Goal: Check status: Check status

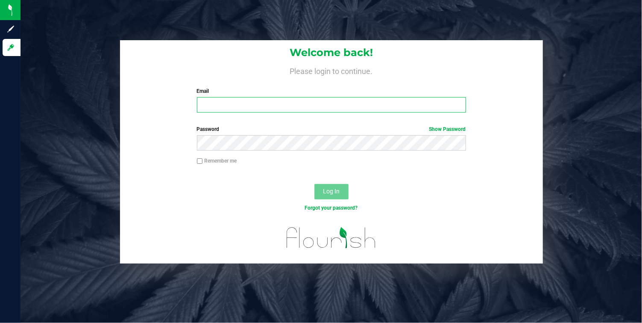
type input "[EMAIL_ADDRESS][DOMAIN_NAME]"
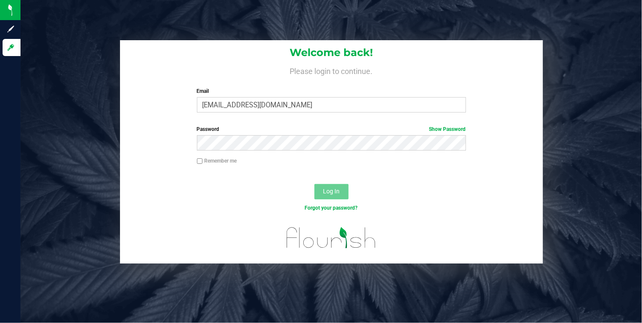
click at [330, 191] on span "Log In" at bounding box center [331, 191] width 17 height 7
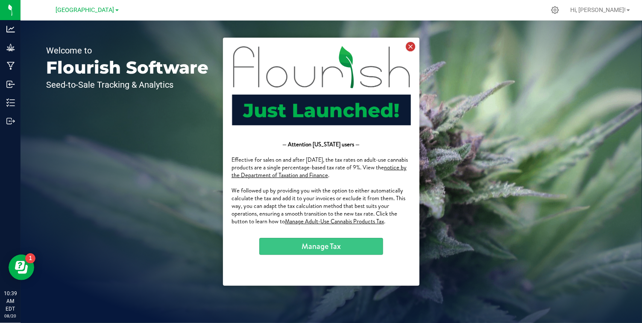
click at [412, 43] on icon at bounding box center [410, 45] width 9 height 9
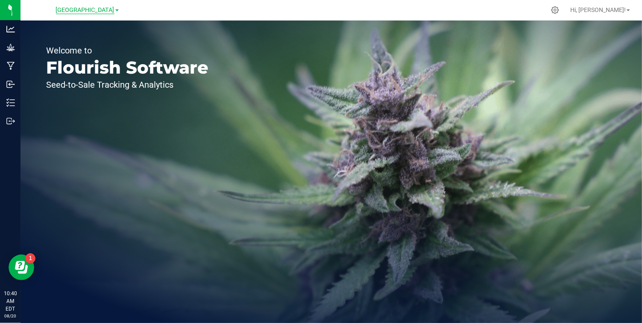
click at [113, 11] on span "[GEOGRAPHIC_DATA]" at bounding box center [85, 10] width 59 height 8
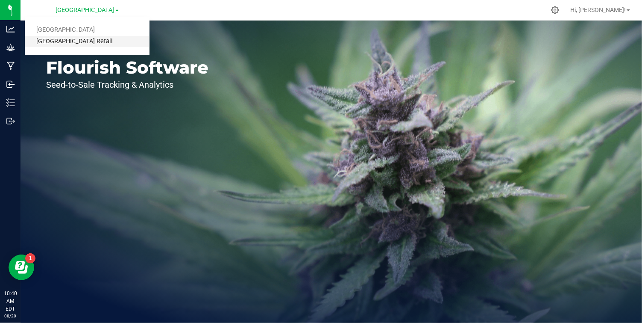
click at [85, 40] on link "[GEOGRAPHIC_DATA] Retail" at bounding box center [87, 42] width 125 height 12
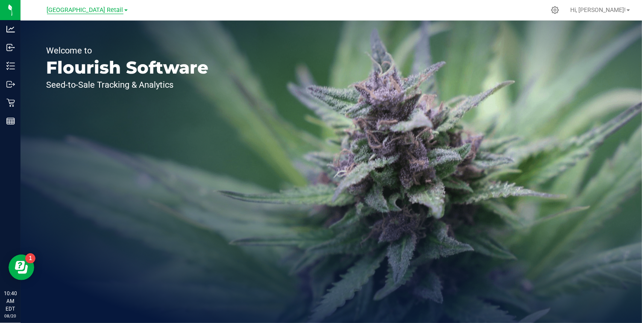
click at [107, 11] on span "[GEOGRAPHIC_DATA] Retail" at bounding box center [85, 10] width 77 height 8
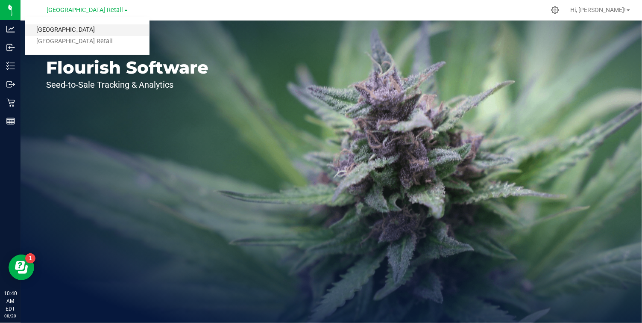
click at [85, 26] on link "[GEOGRAPHIC_DATA]" at bounding box center [87, 30] width 125 height 12
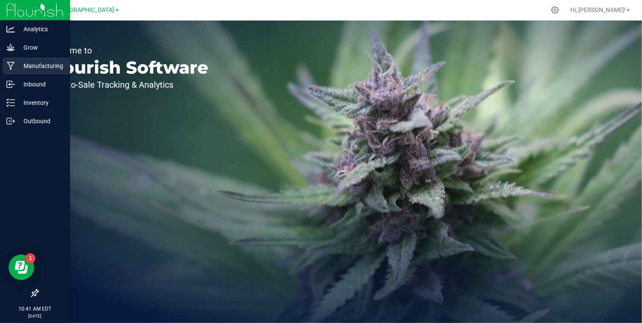
click at [42, 69] on p "Manufacturing" at bounding box center [40, 66] width 51 height 10
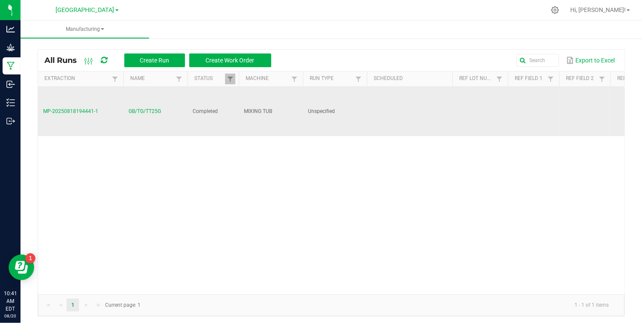
click at [74, 109] on span "MP-20250818194441-1" at bounding box center [70, 111] width 55 height 6
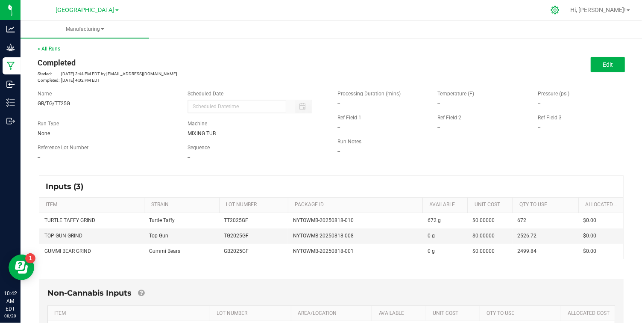
click at [560, 14] on icon at bounding box center [555, 10] width 9 height 9
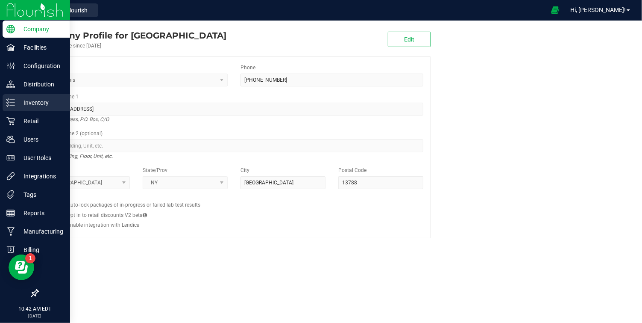
click at [44, 102] on p "Inventory" at bounding box center [40, 102] width 51 height 10
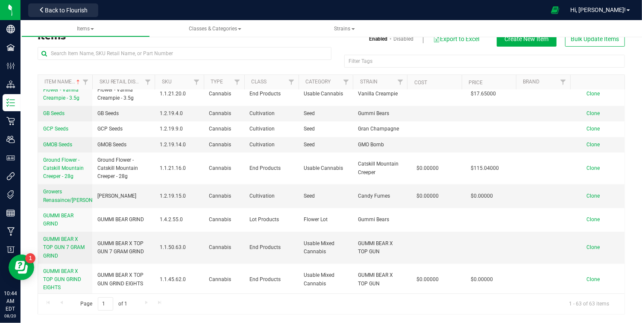
scroll to position [792, 0]
